Goal: Task Accomplishment & Management: Use online tool/utility

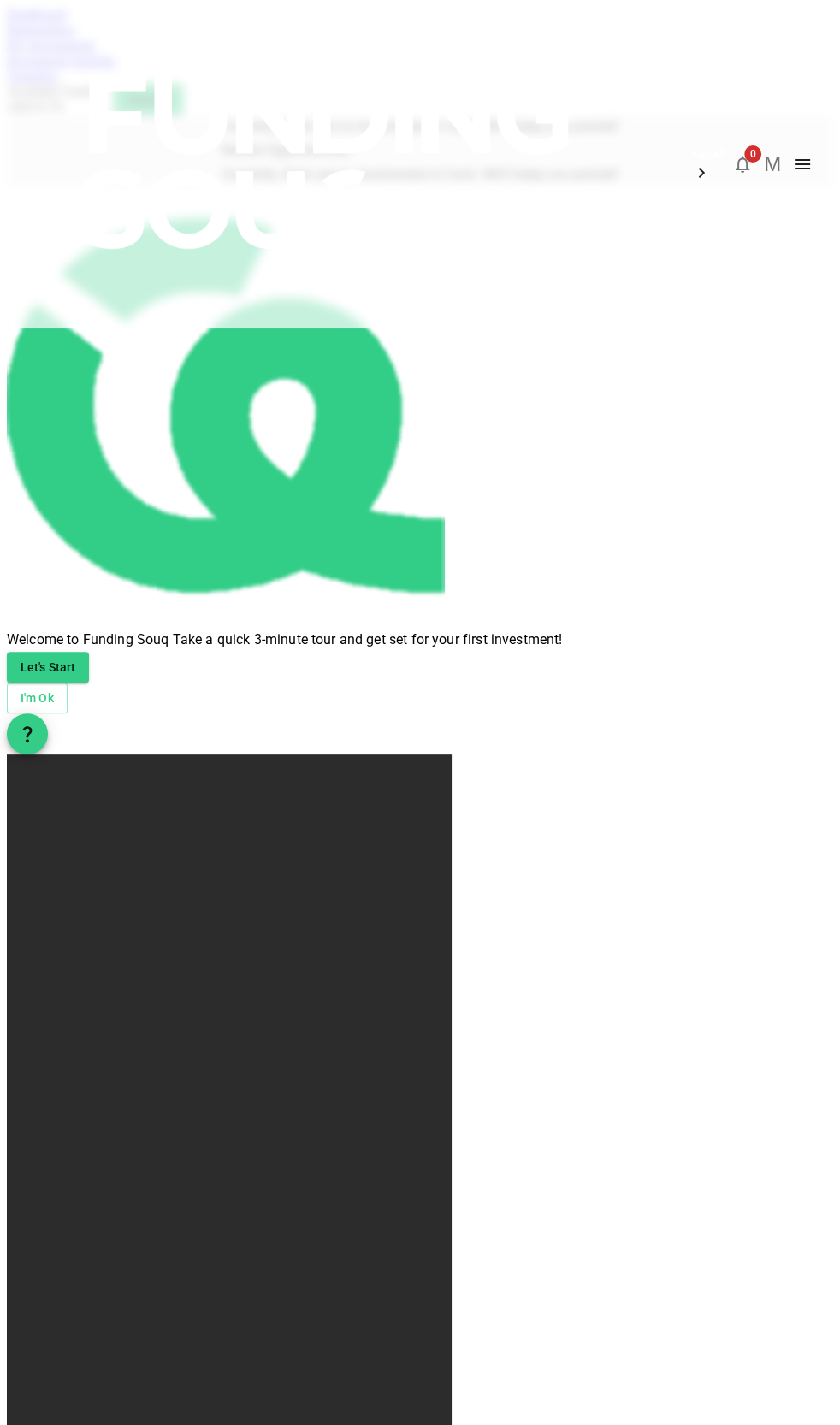
click at [48, 43] on img at bounding box center [328, 162] width 616 height 325
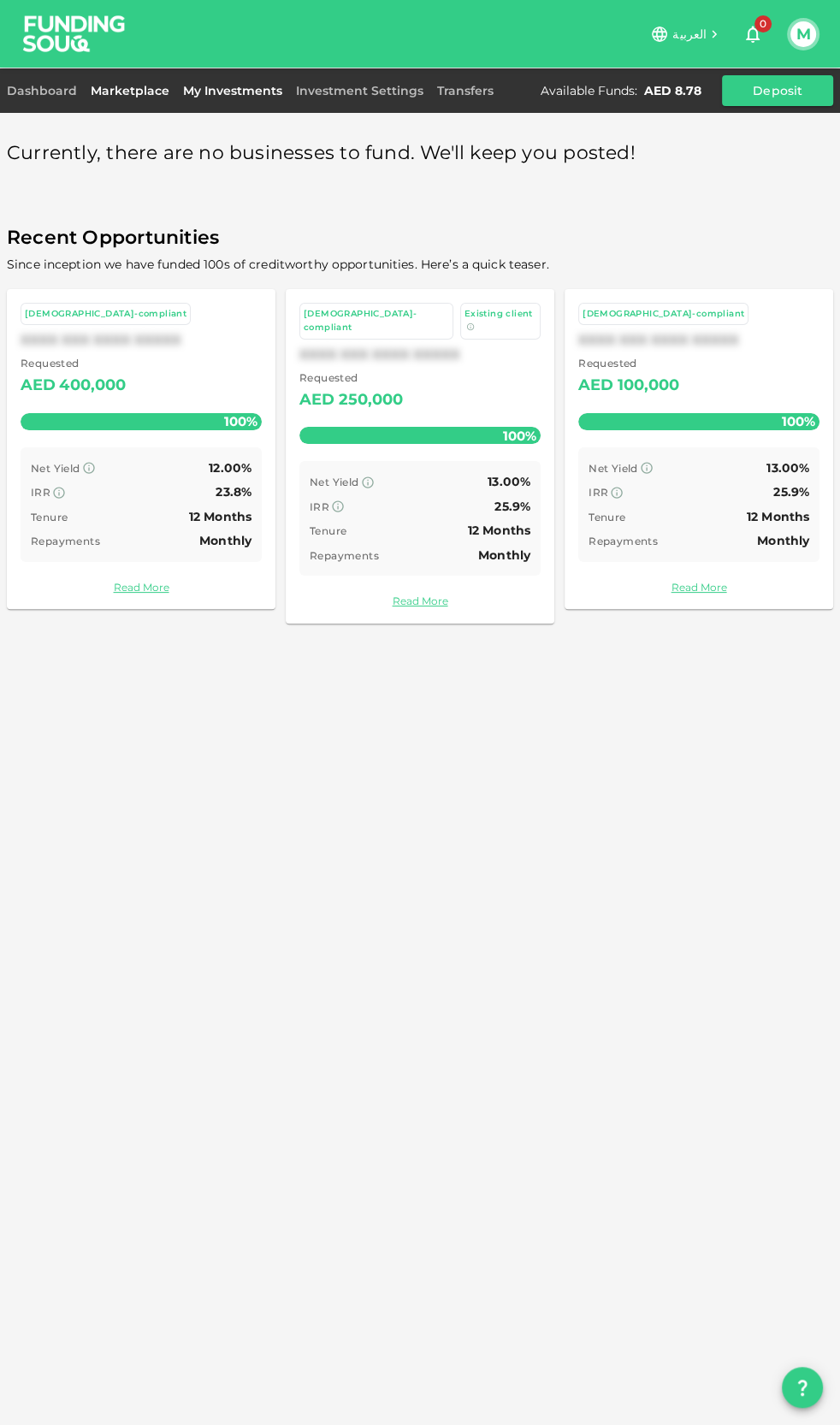
click at [231, 93] on link "My Investments" at bounding box center [232, 91] width 113 height 16
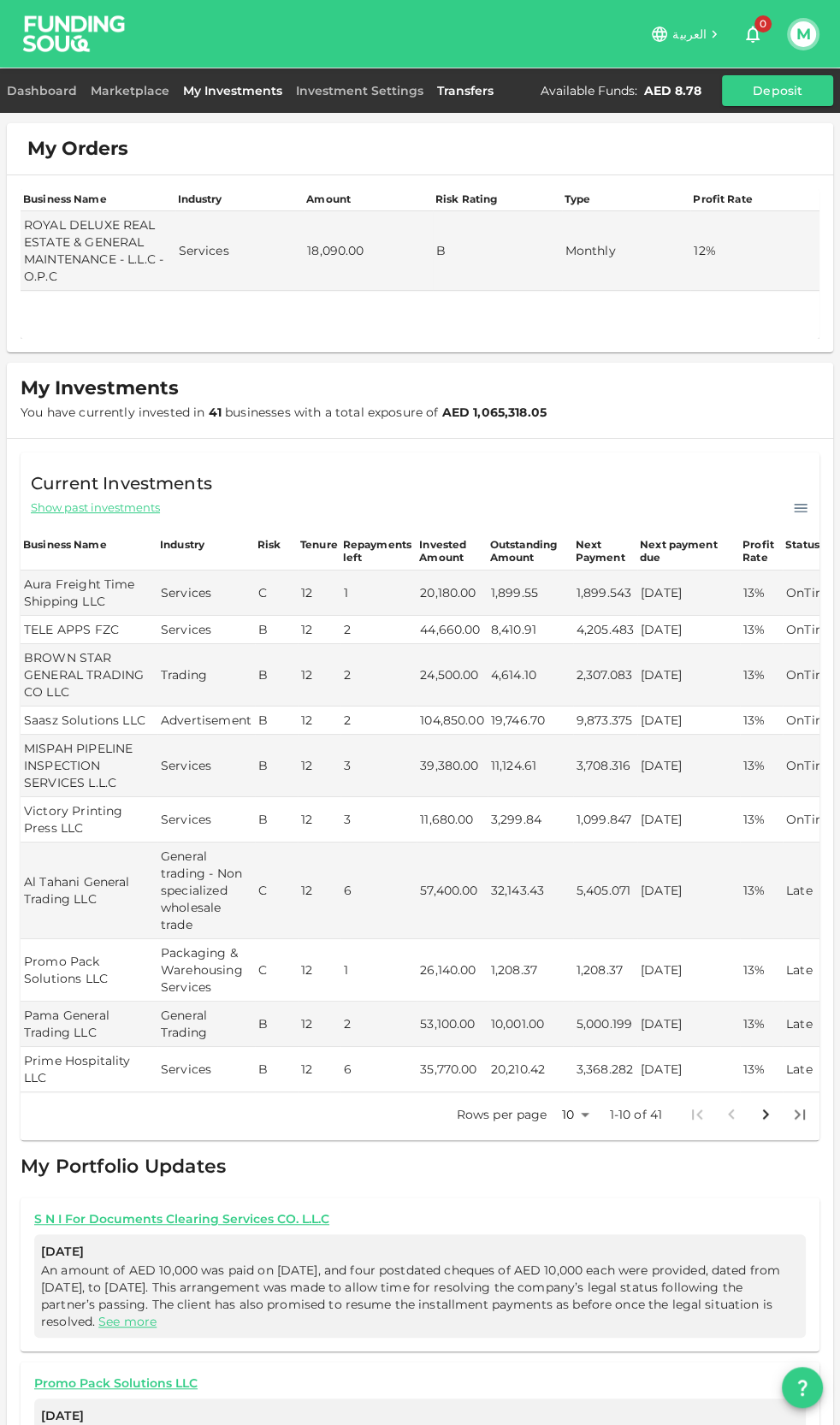
click at [442, 93] on link "Transfers" at bounding box center [465, 91] width 70 height 16
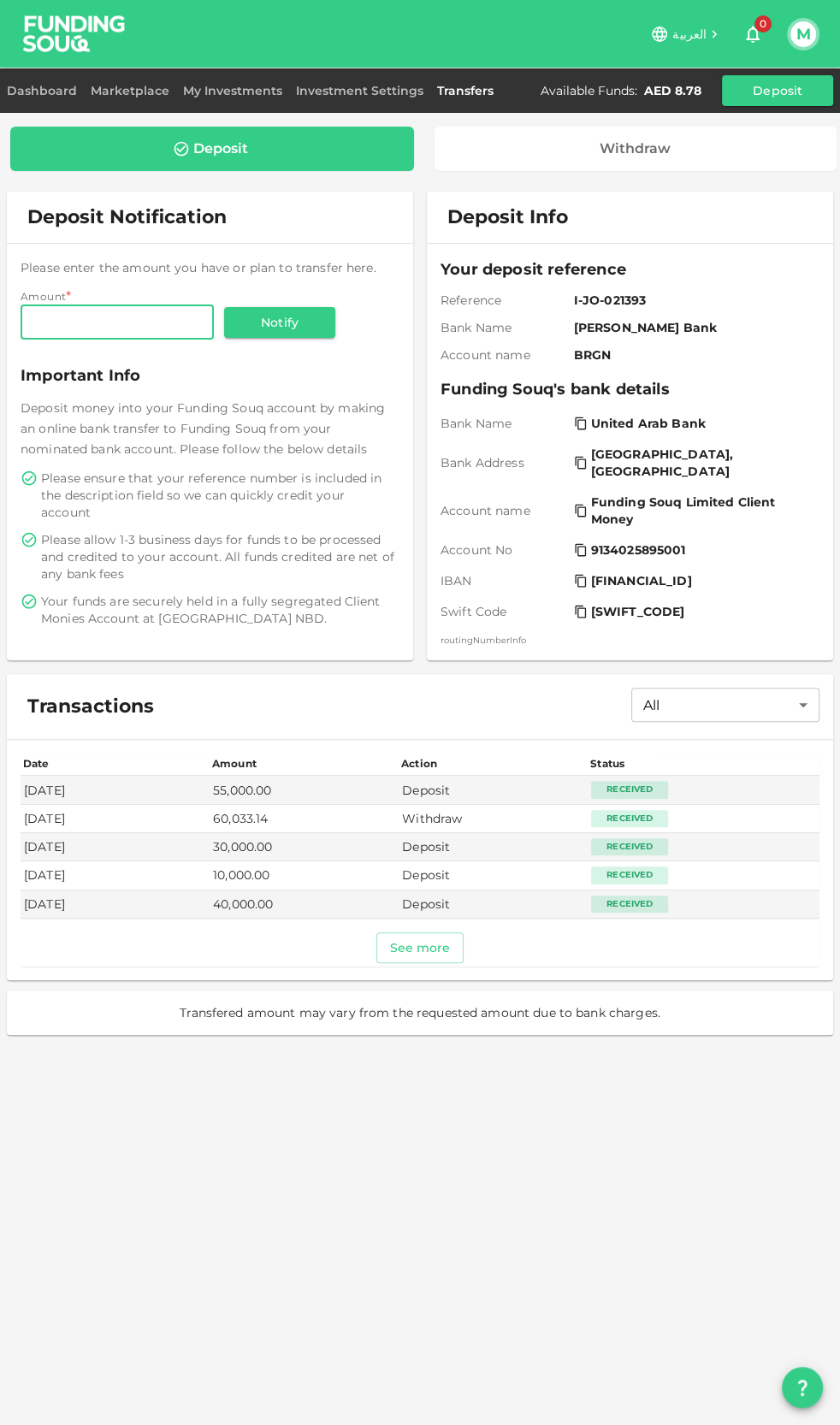
click at [169, 1219] on div "Deposit Withdraw Deposit Notification Please enter the amount you have or plan …" at bounding box center [420, 712] width 840 height 1425
drag, startPoint x: 646, startPoint y: 519, endPoint x: 587, endPoint y: 496, distance: 63.3
click at [587, 496] on div "Funding Souq Limited Client Money" at bounding box center [693, 511] width 239 height 34
copy span "Funding Souq Limited Client Money"
drag, startPoint x: 582, startPoint y: 576, endPoint x: 568, endPoint y: 582, distance: 15.2
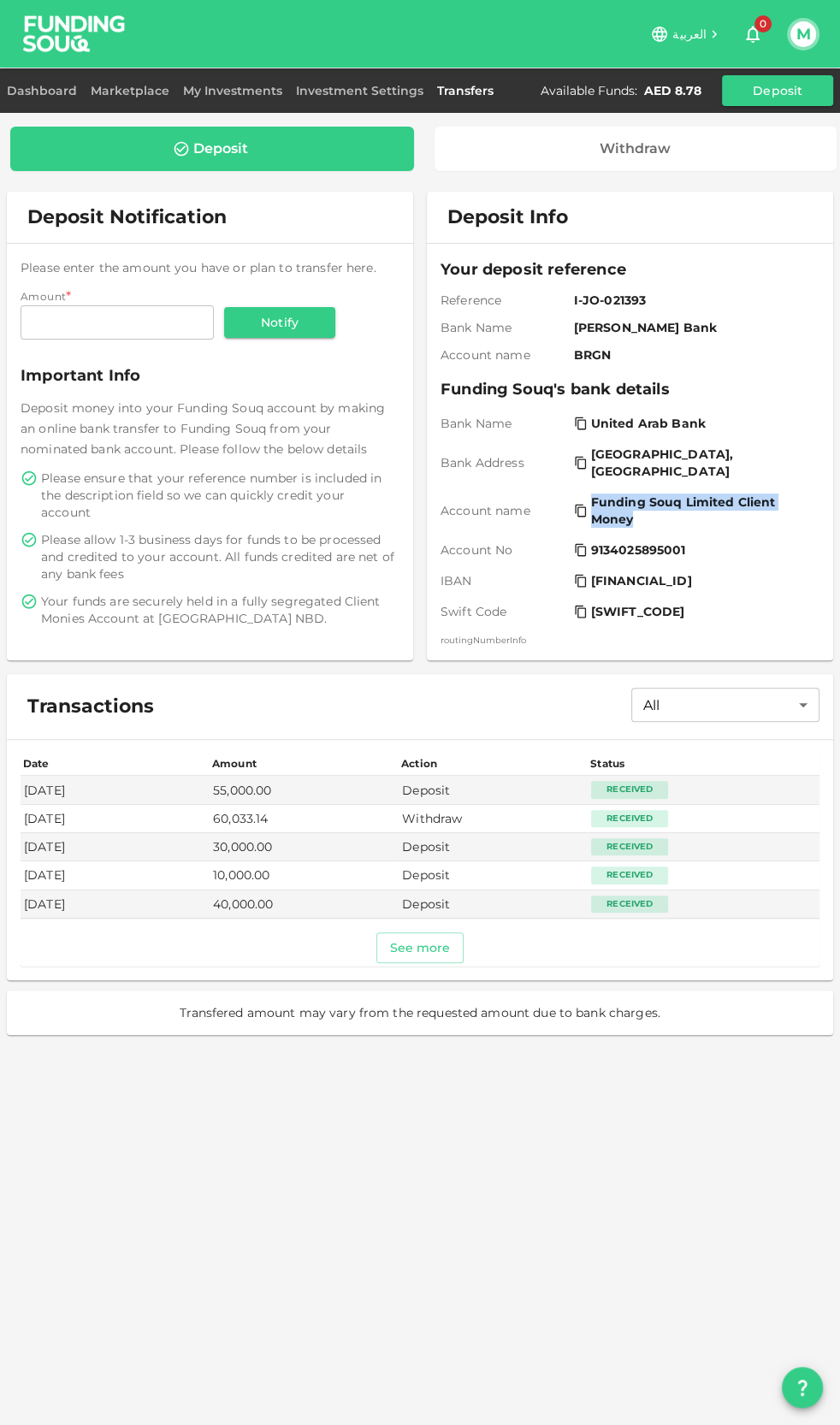
click at [582, 576] on icon at bounding box center [580, 581] width 11 height 13
click at [45, 89] on link "Dashboard" at bounding box center [46, 91] width 77 height 16
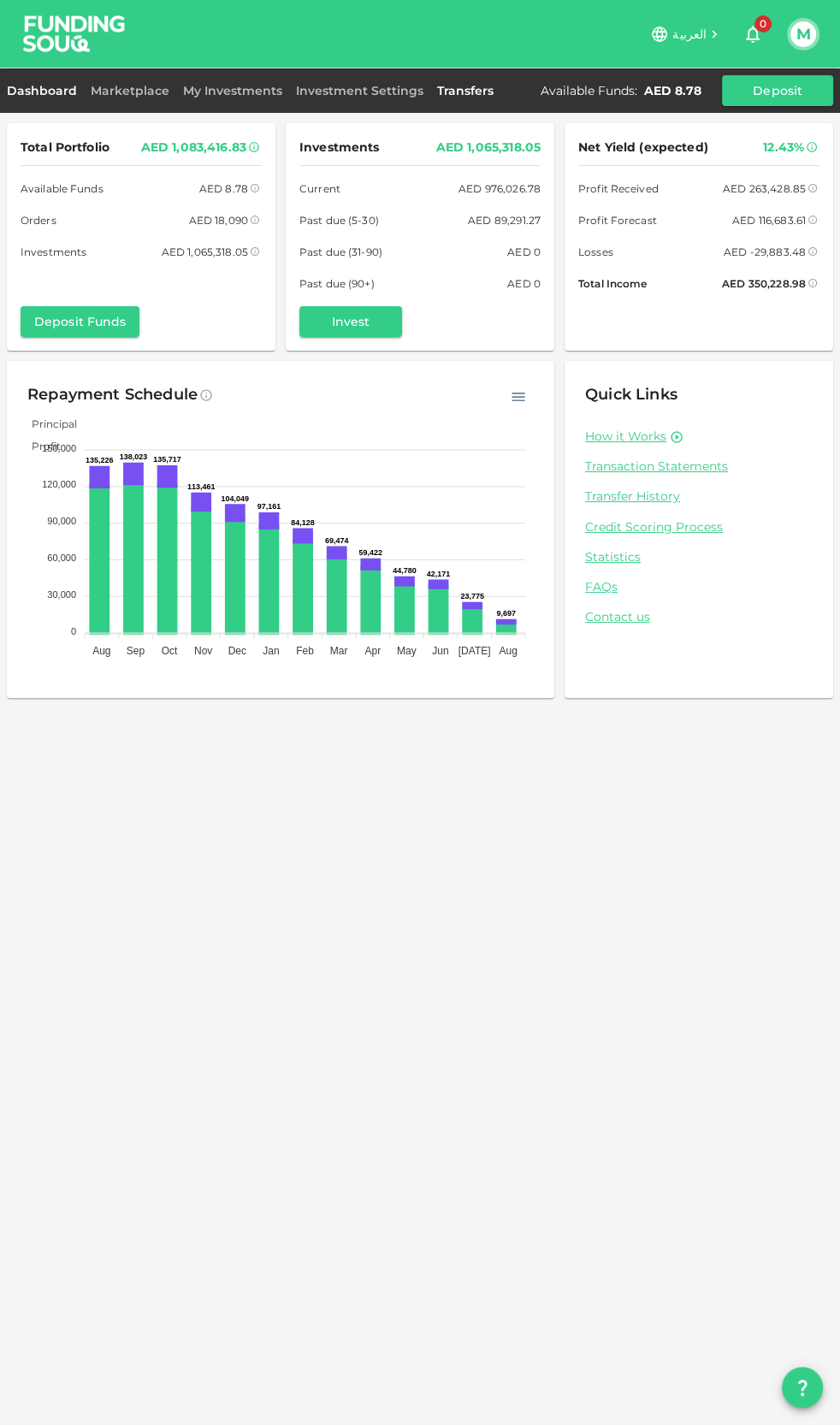
click at [455, 94] on link "Transfers" at bounding box center [465, 91] width 70 height 16
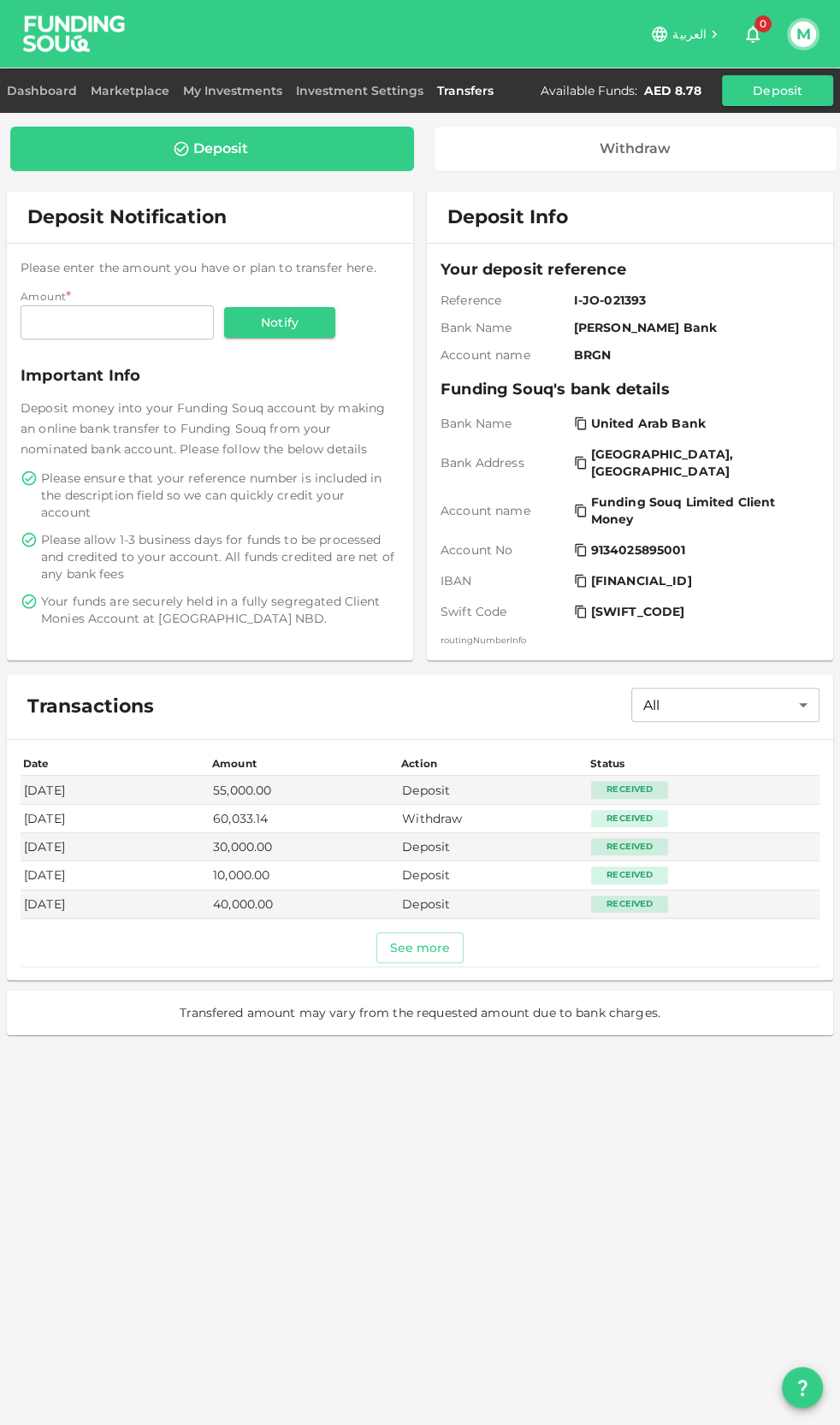
click at [87, 31] on img at bounding box center [74, 33] width 129 height 67
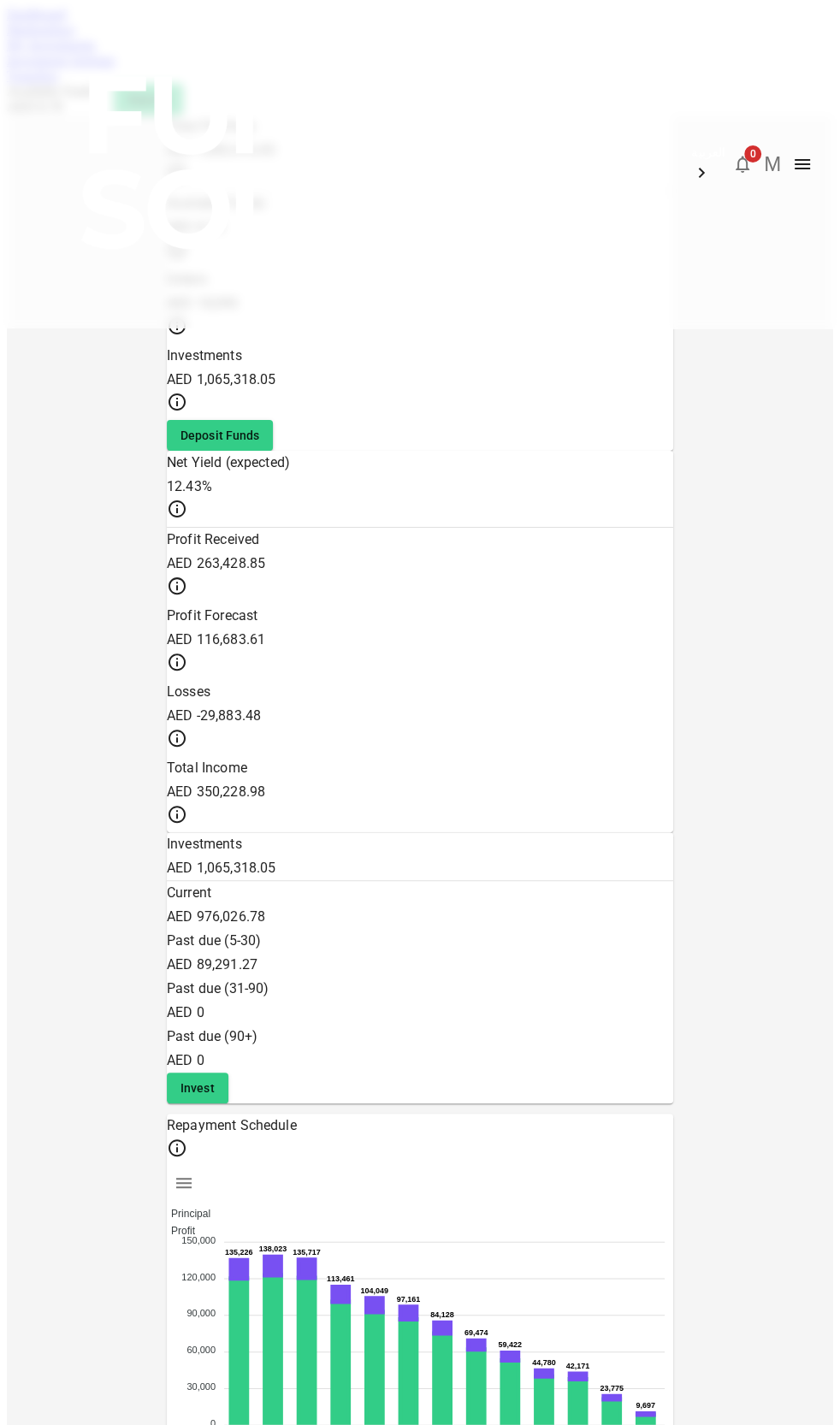
click at [75, 37] on link "Marketplace" at bounding box center [41, 29] width 68 height 15
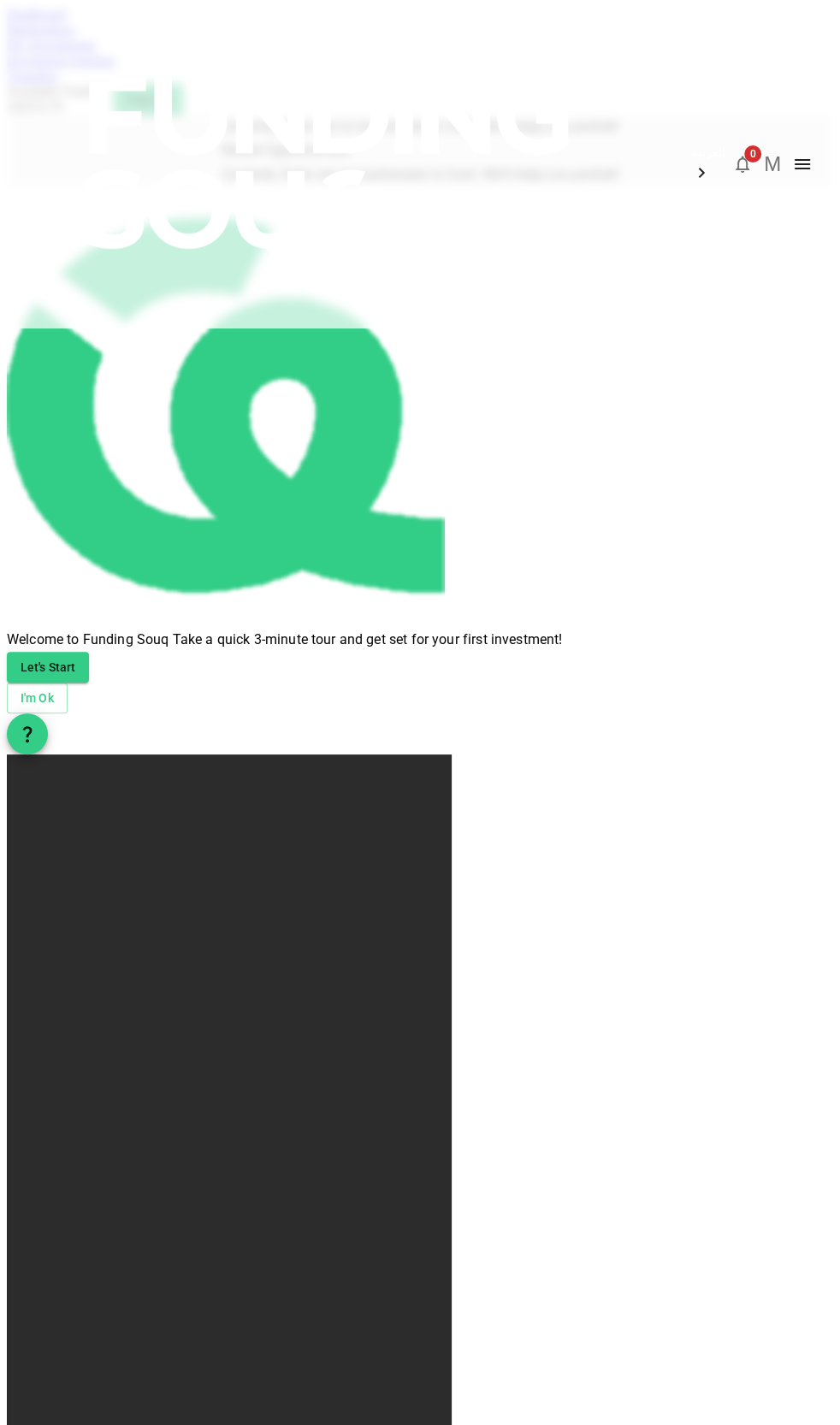
click at [95, 53] on link "My Investments" at bounding box center [52, 45] width 89 height 15
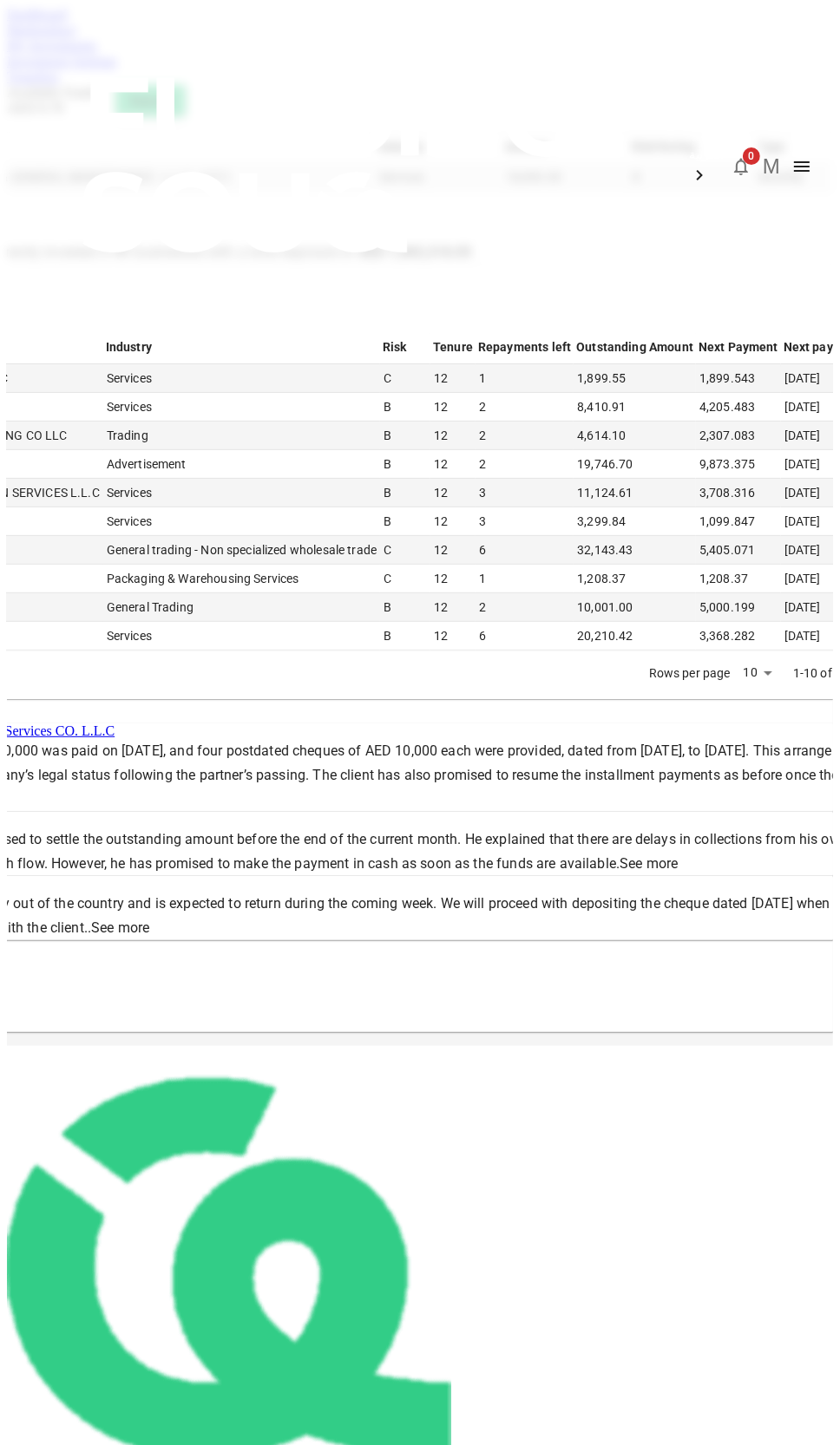
click at [42, 21] on link "Dashboard" at bounding box center [36, 14] width 59 height 15
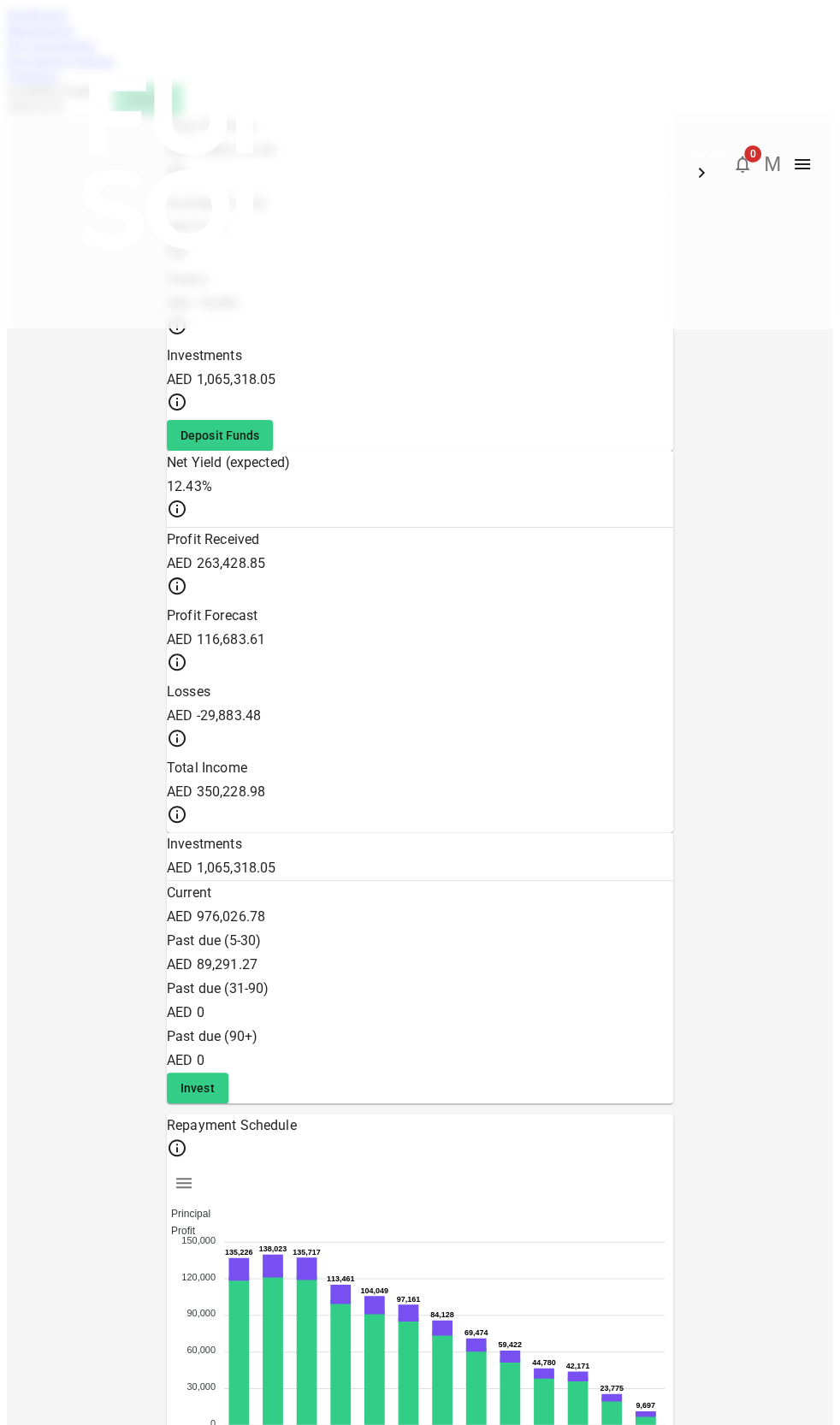
click at [223, 758] on div "Total Portfolio AED 1,083,416.83 Available Funds AED 8.78 Orders AED 18,090 Inv…" at bounding box center [420, 827] width 827 height 1425
drag, startPoint x: 204, startPoint y: 725, endPoint x: 162, endPoint y: 731, distance: 42.4
click at [162, 731] on div "Total Portfolio AED 1,083,416.83 Available Funds AED 8.78 Orders AED 18,090 Inv…" at bounding box center [420, 827] width 827 height 1425
drag, startPoint x: 111, startPoint y: 93, endPoint x: 120, endPoint y: 93, distance: 9.0
click at [75, 37] on link "Marketplace" at bounding box center [41, 29] width 68 height 15
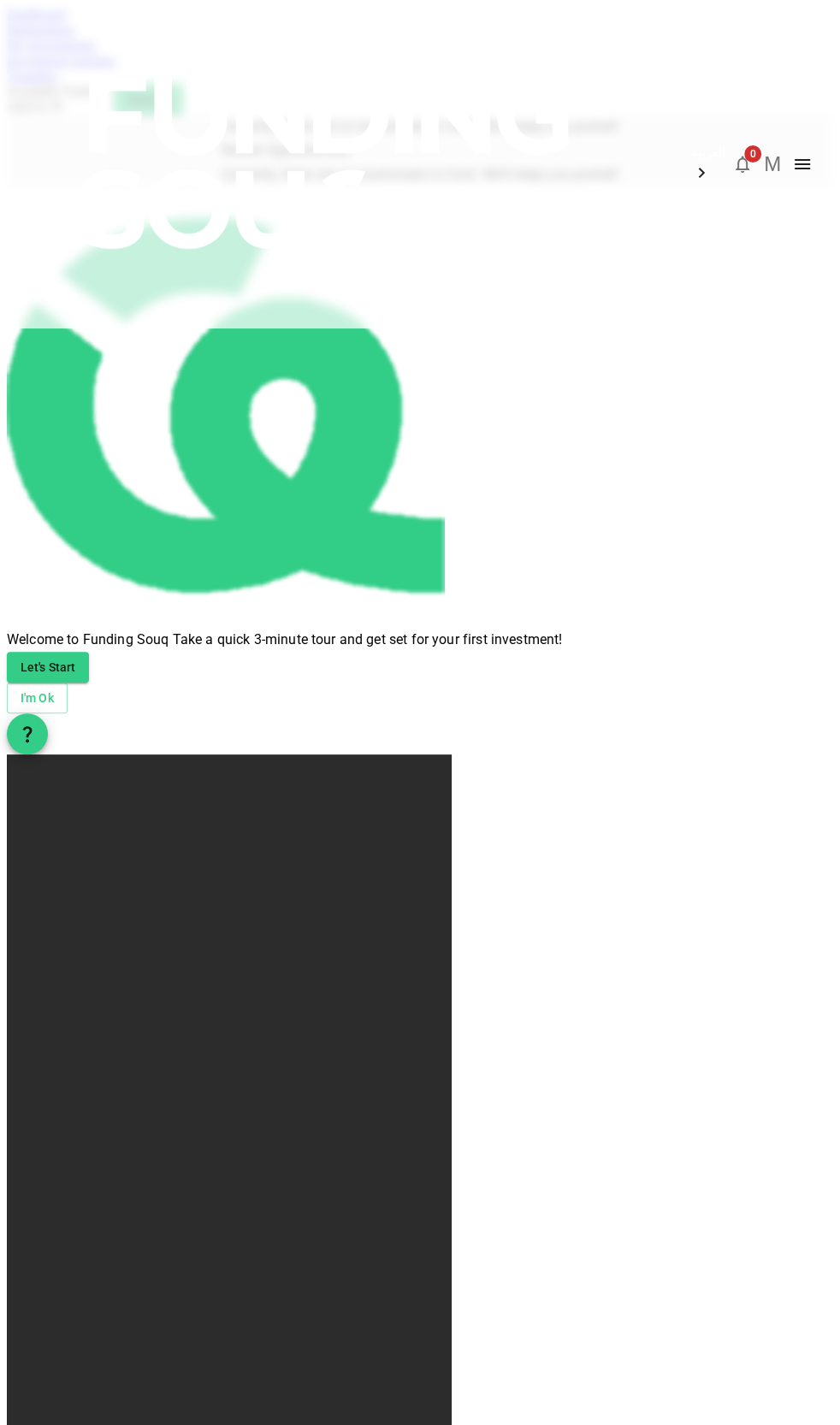
click at [63, 32] on img at bounding box center [328, 162] width 616 height 325
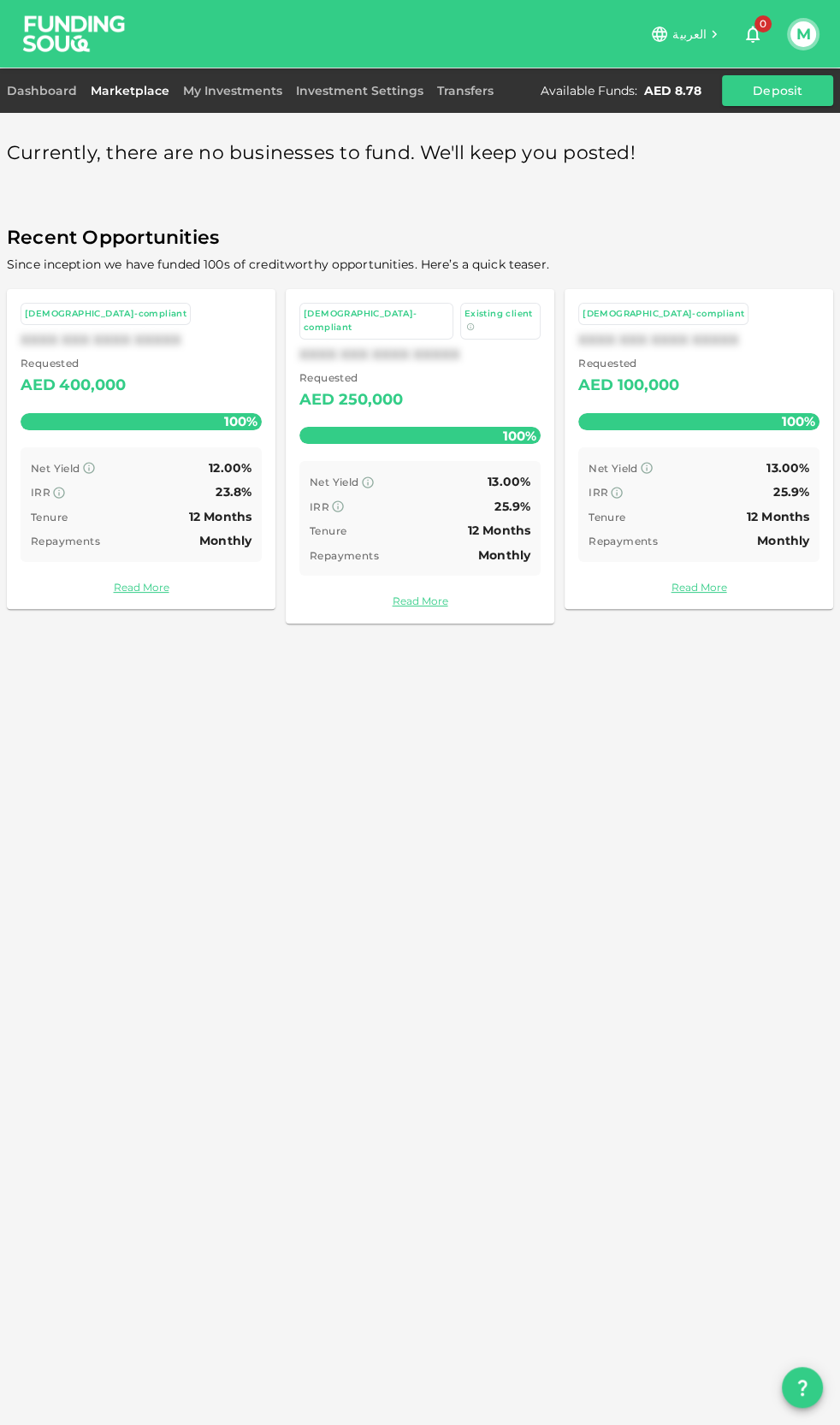
click at [234, 91] on link "My Investments" at bounding box center [232, 91] width 113 height 16
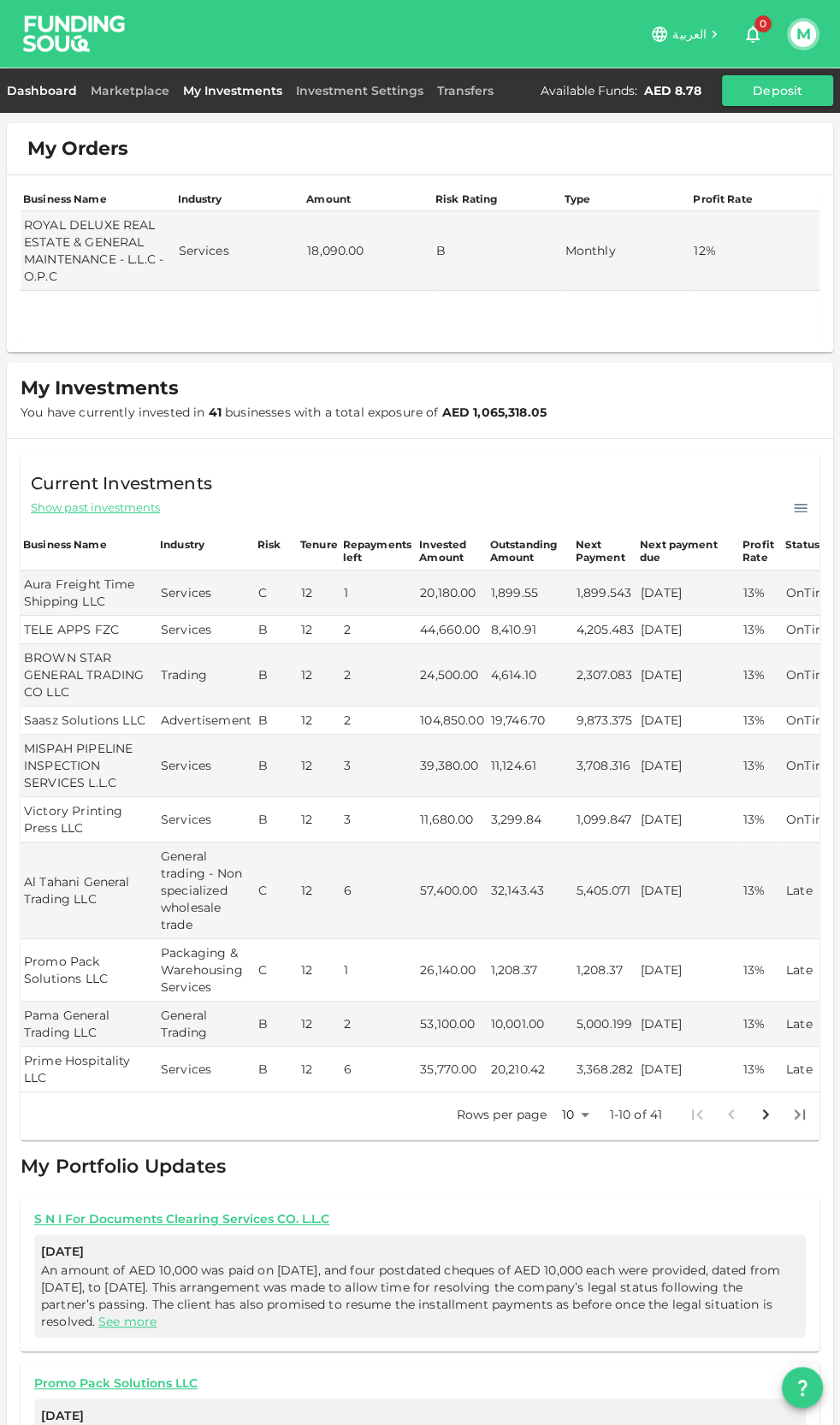
click at [34, 90] on link "Dashboard" at bounding box center [46, 91] width 77 height 16
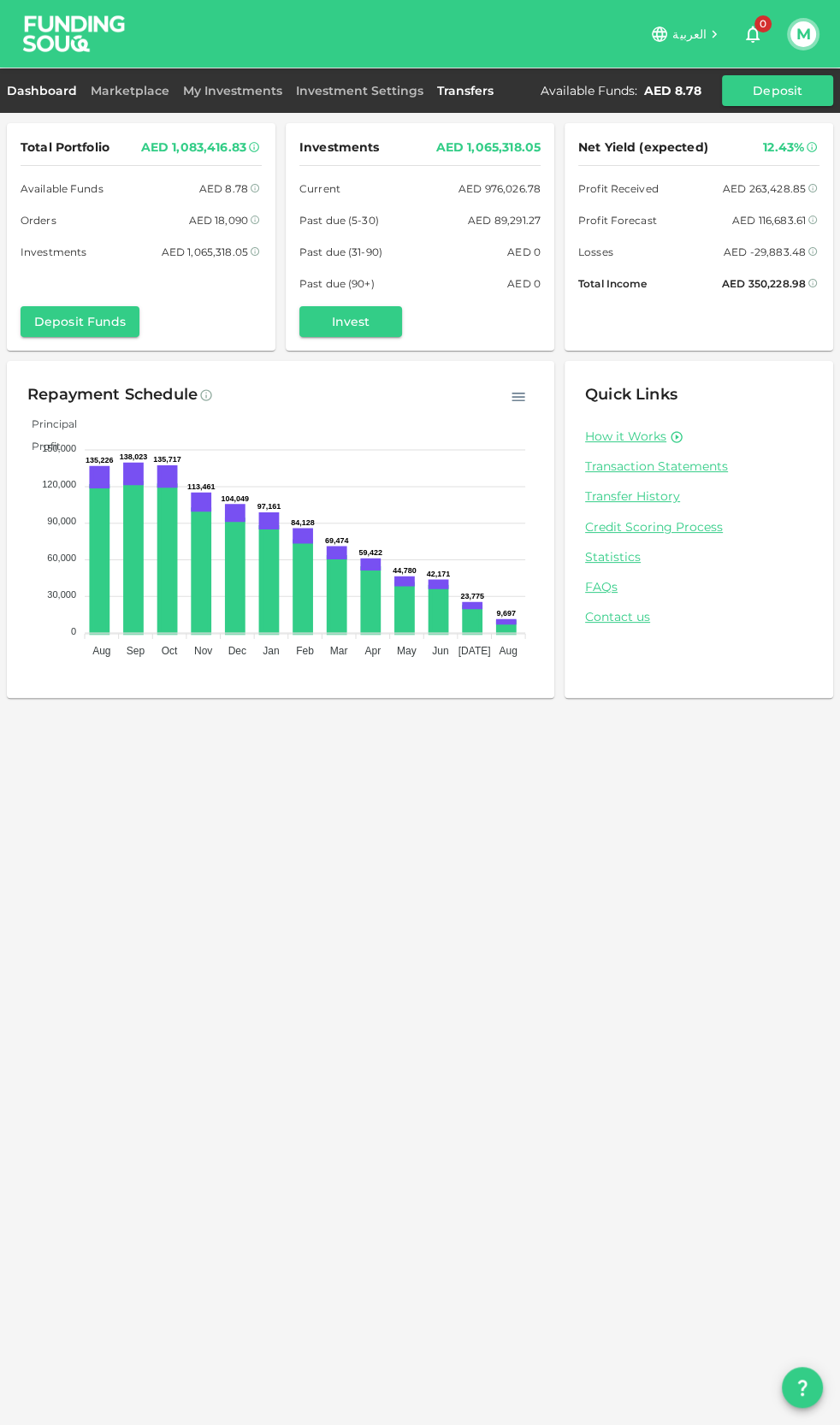
click at [437, 90] on link "Transfers" at bounding box center [465, 91] width 70 height 16
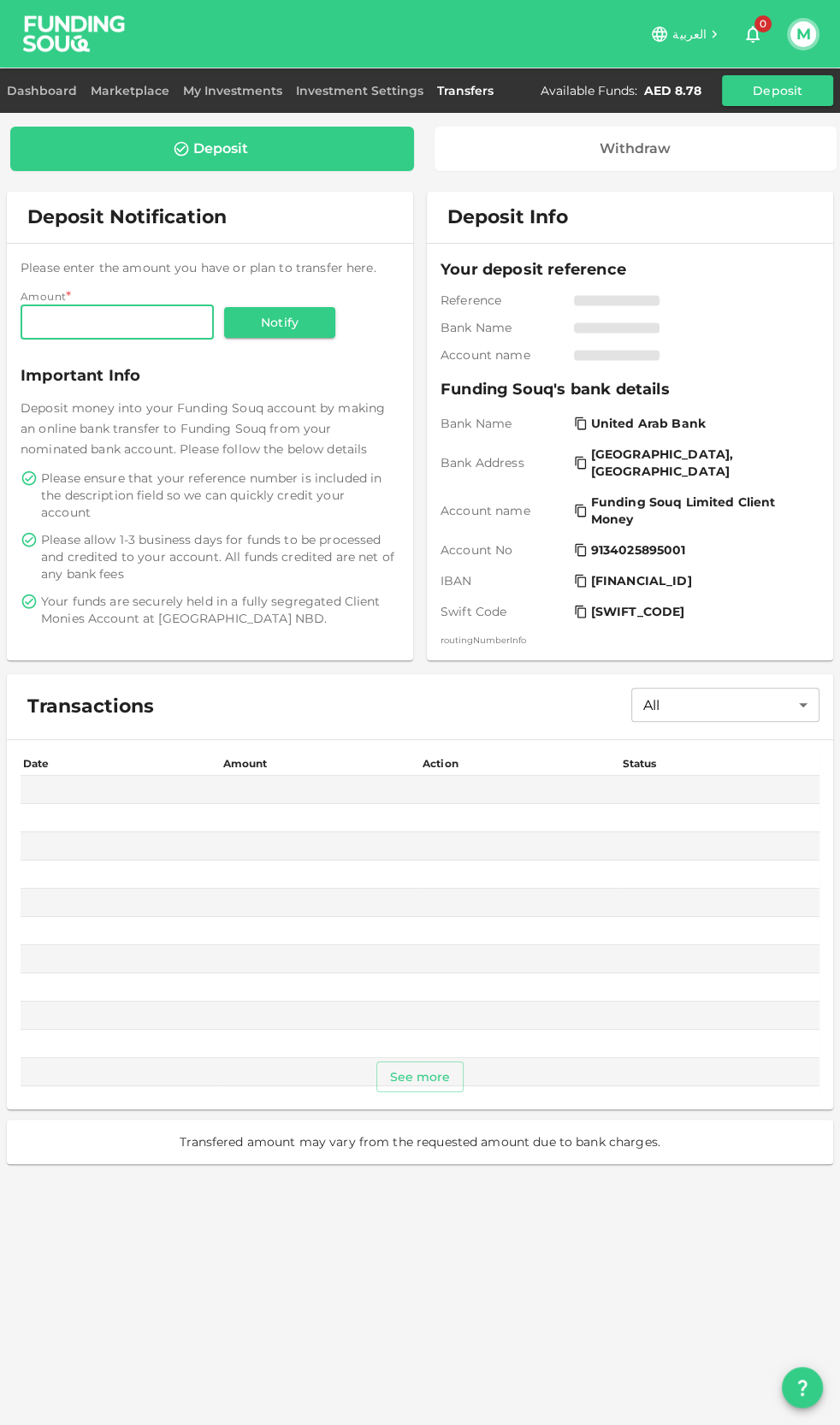
click at [152, 314] on input "Amount" at bounding box center [116, 322] width 194 height 34
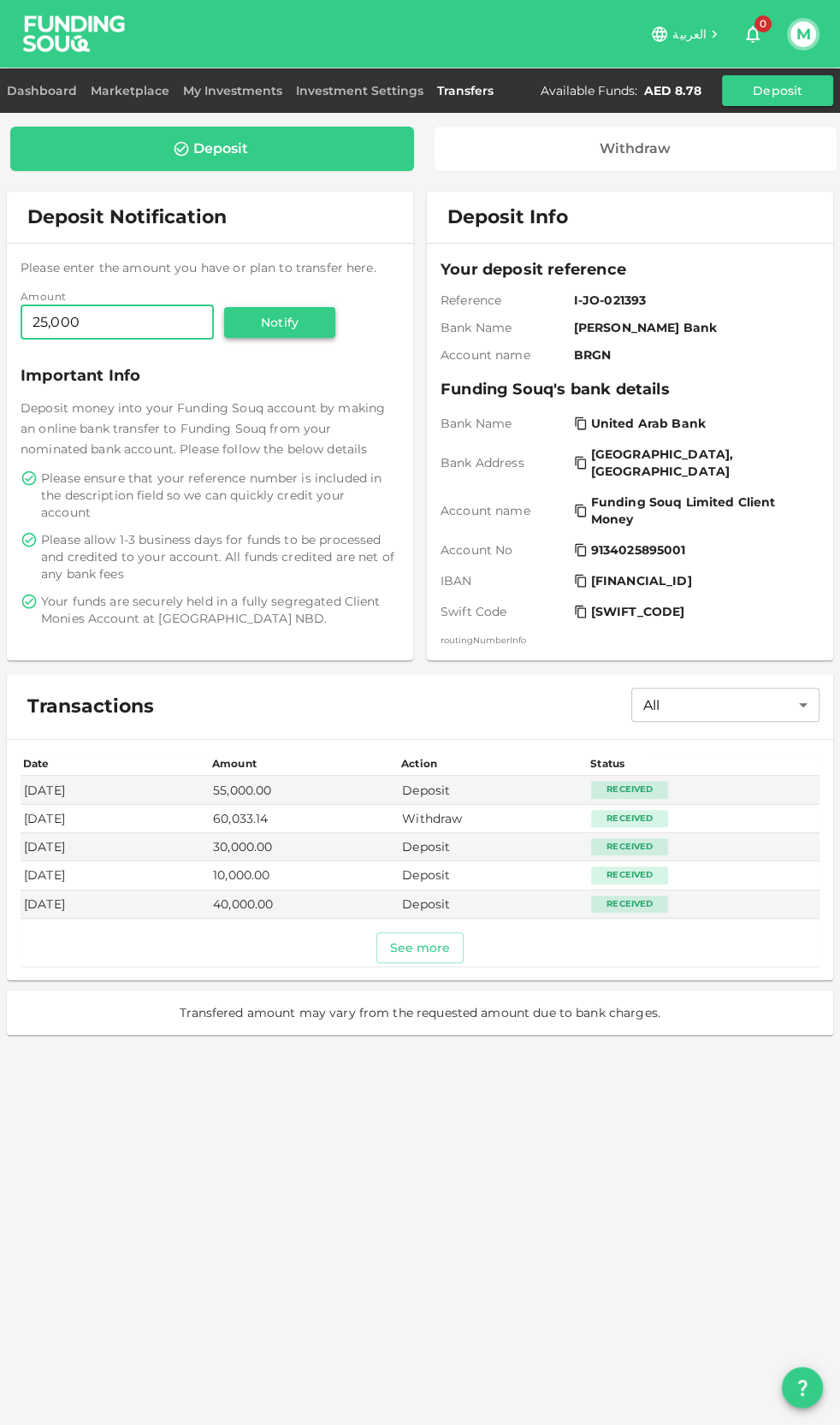
type input "25,000"
click at [247, 331] on button "Notify" at bounding box center [279, 322] width 111 height 31
